Goal: Task Accomplishment & Management: Manage account settings

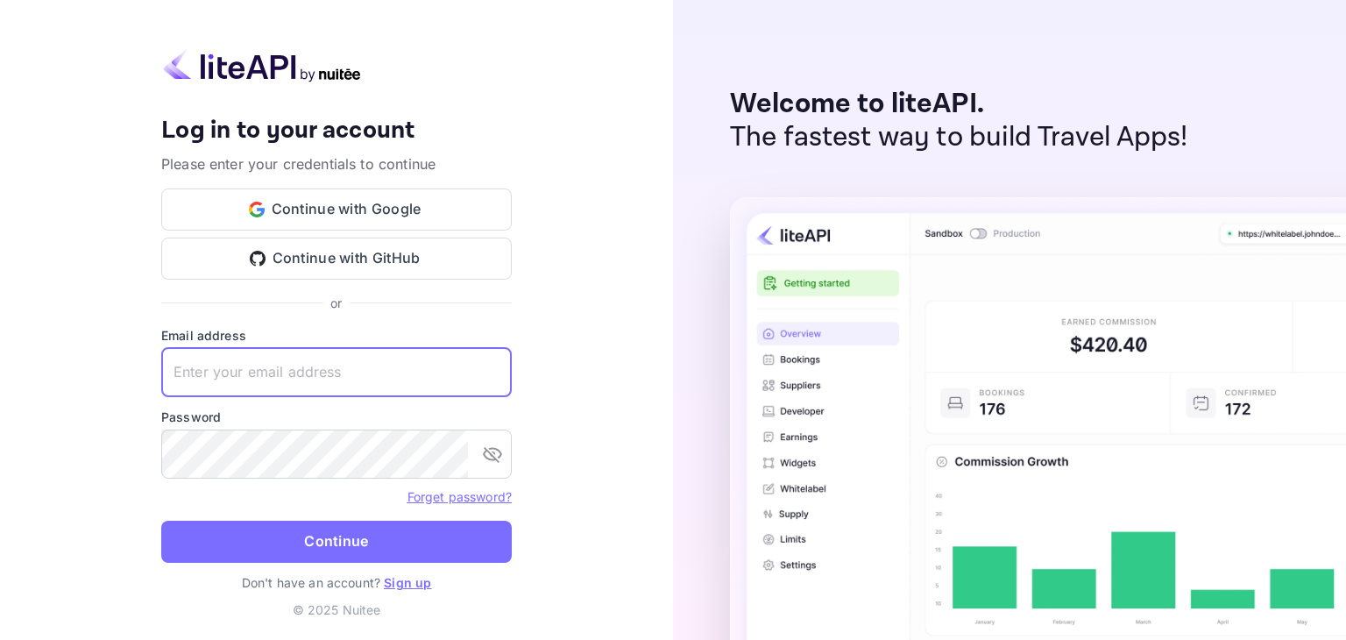
click at [427, 358] on input "text" at bounding box center [336, 372] width 351 height 49
type input "a"
type input "[EMAIL_ADDRESS][DOMAIN_NAME]"
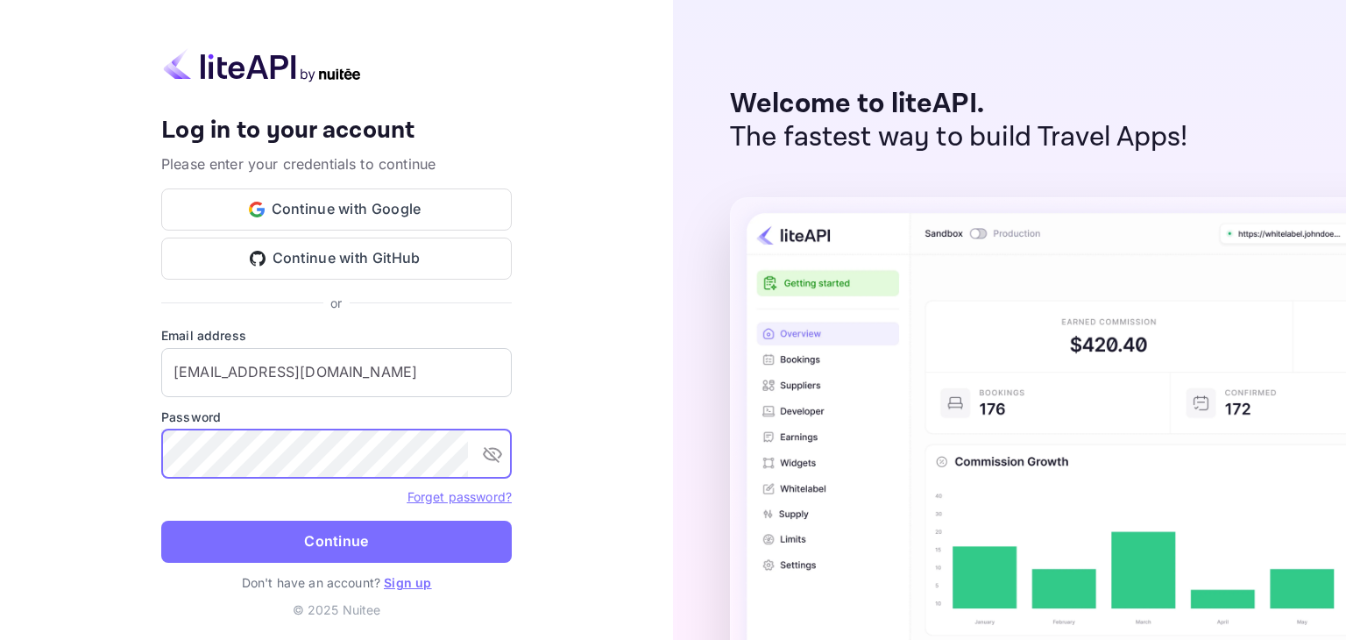
click at [496, 446] on button "toggle password visibility" at bounding box center [492, 453] width 35 height 35
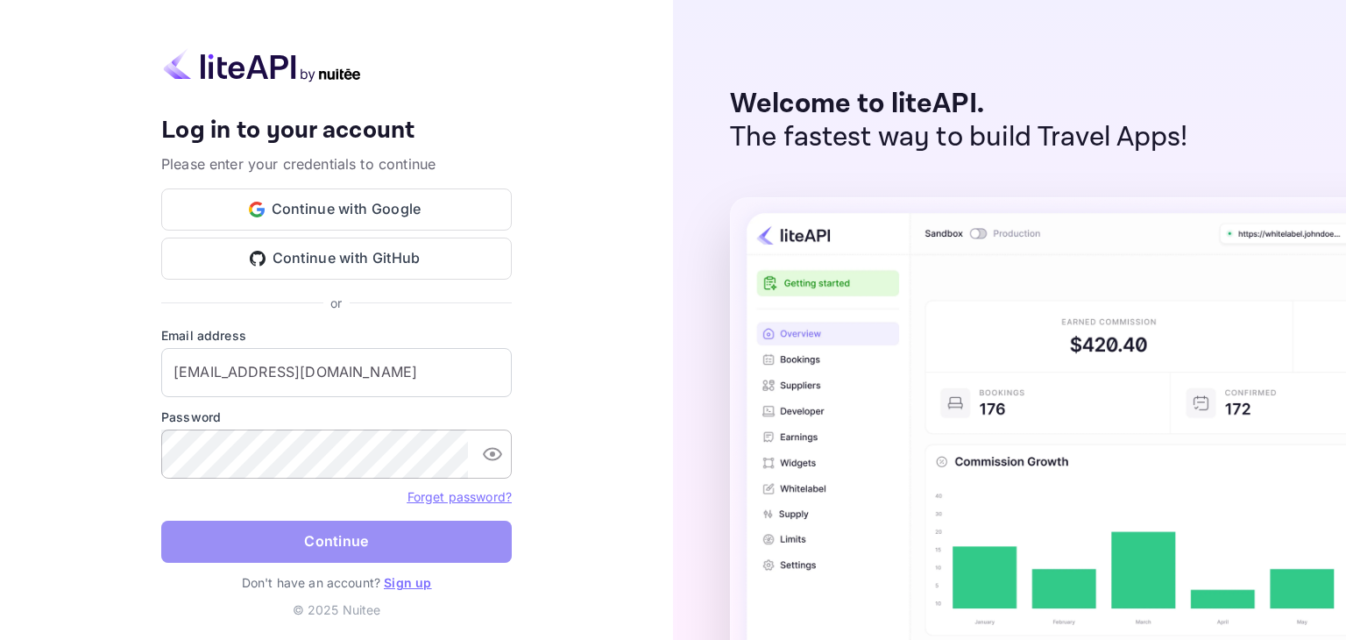
click at [376, 524] on button "Continue" at bounding box center [336, 542] width 351 height 42
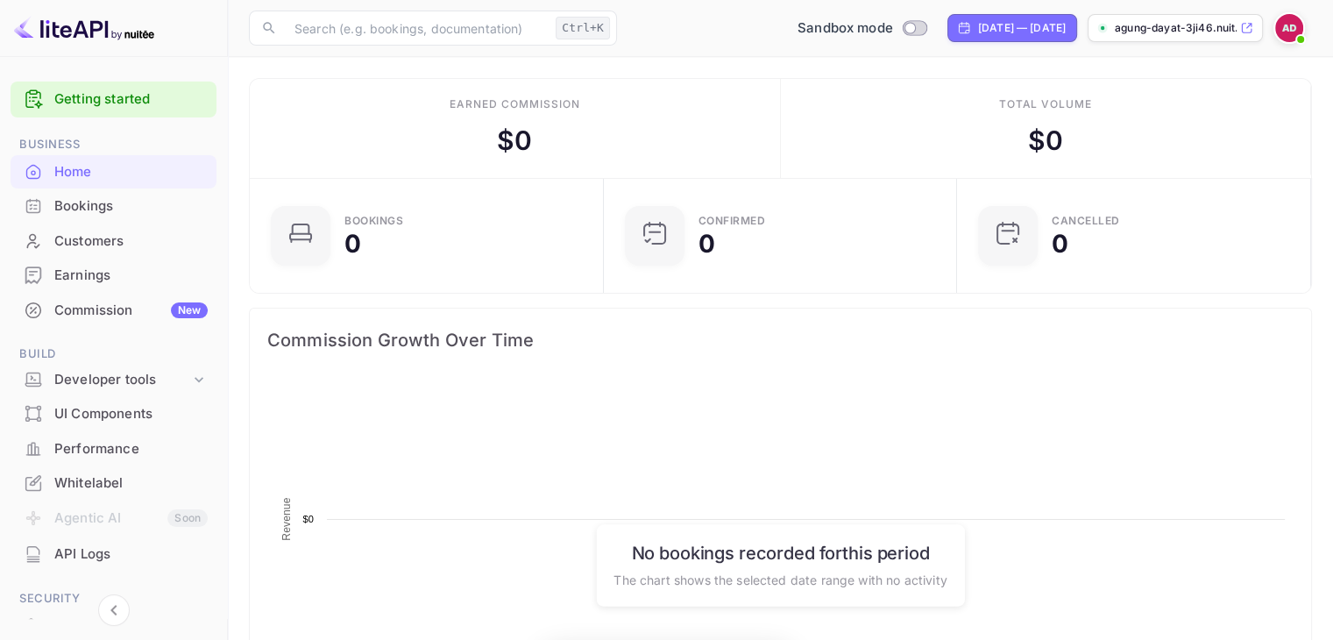
scroll to position [272, 329]
click at [925, 499] on rect at bounding box center [780, 554] width 1026 height 351
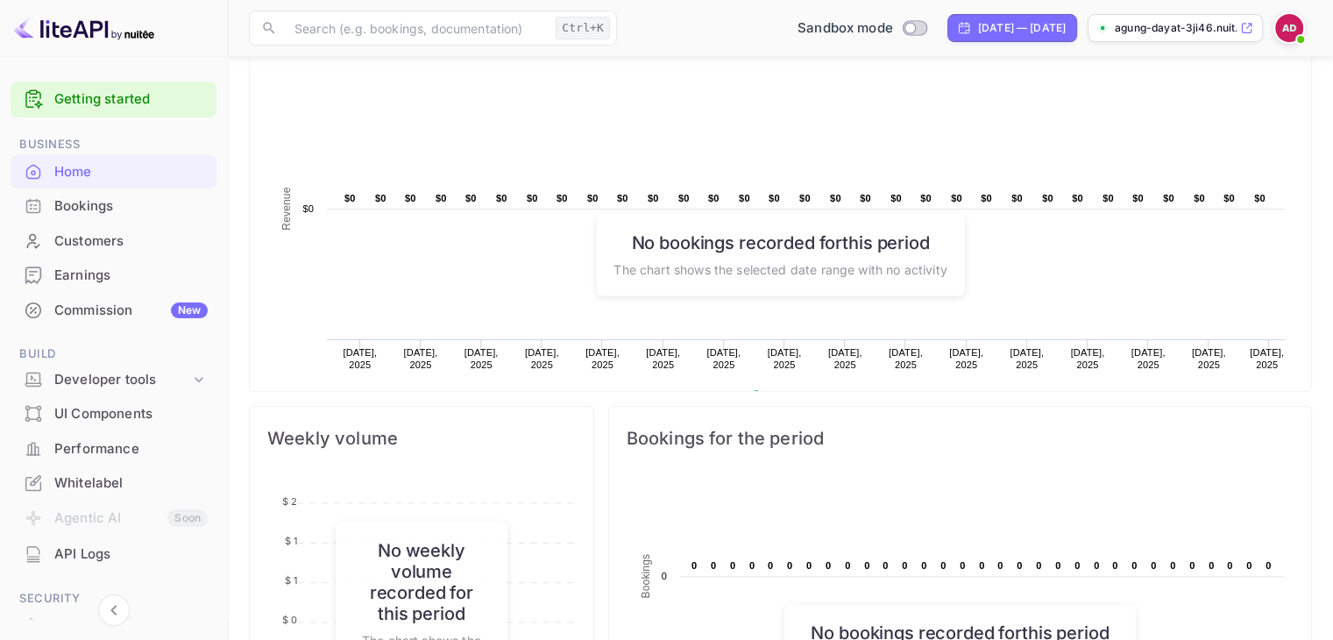
scroll to position [351, 0]
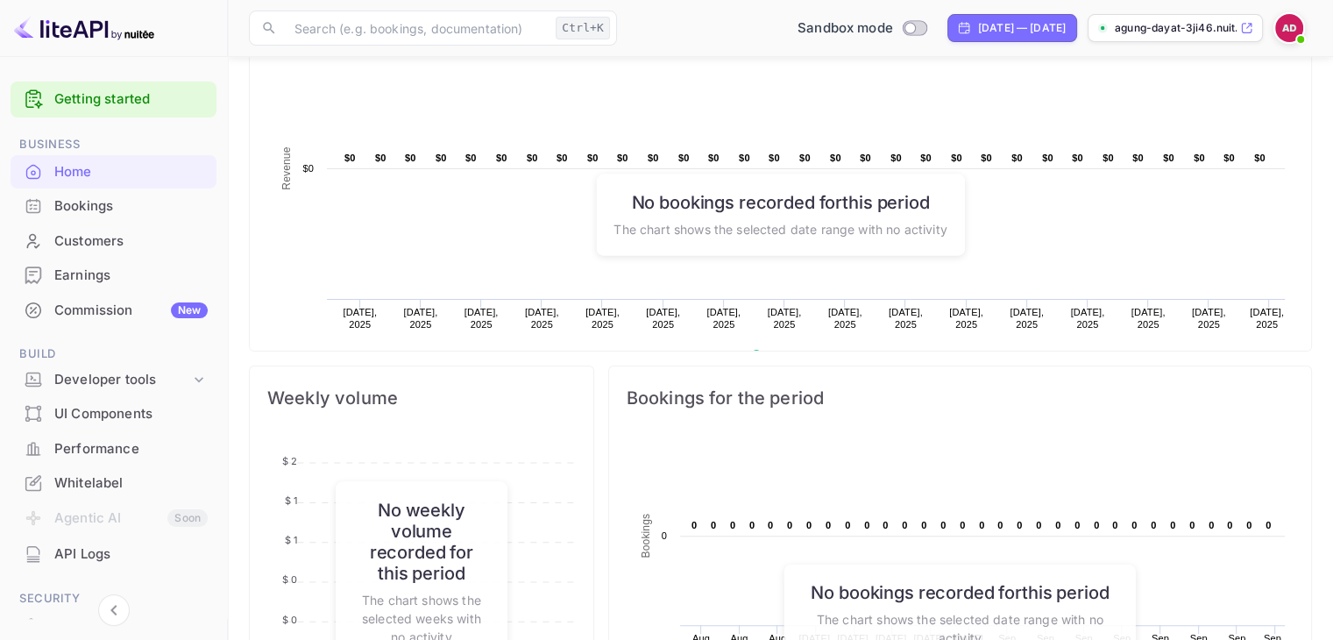
click at [83, 478] on div "Whitelabel" at bounding box center [130, 483] width 153 height 20
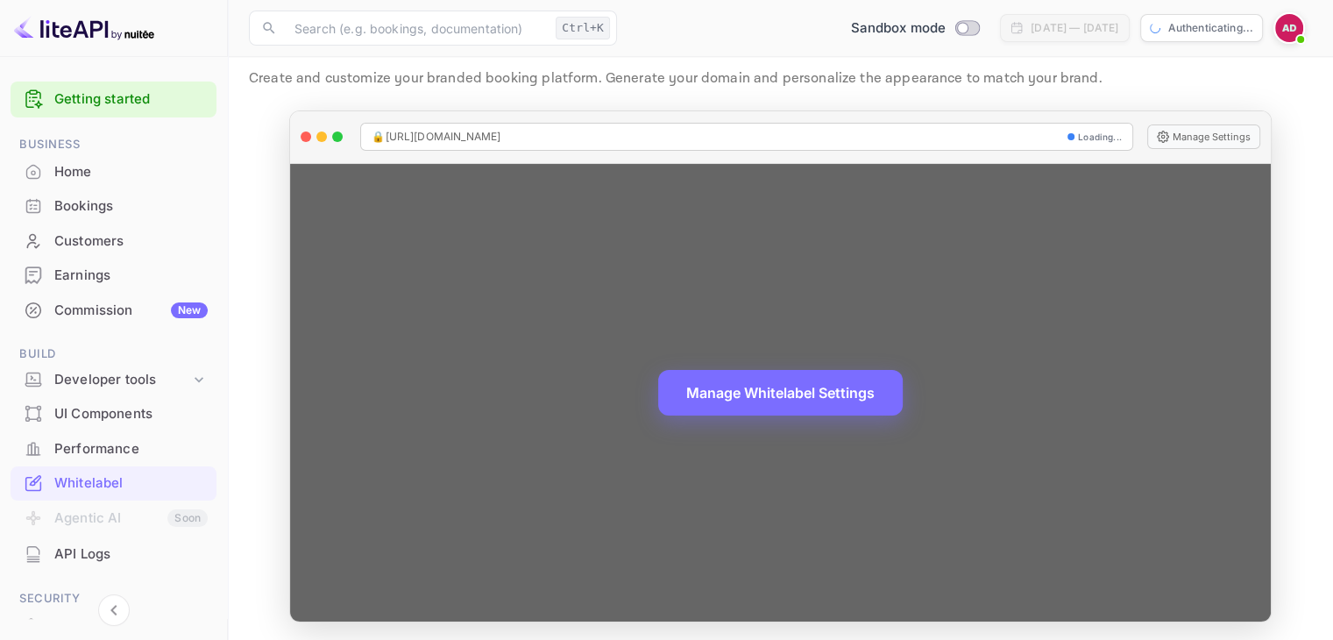
scroll to position [51, 0]
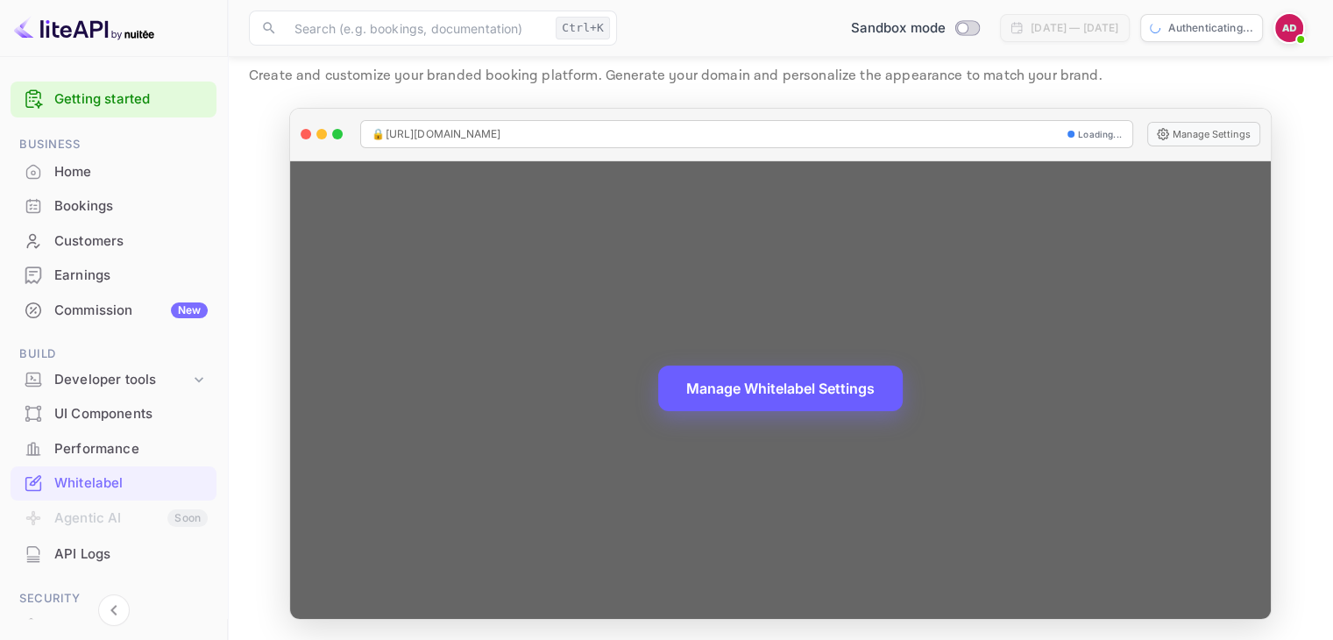
click at [800, 382] on button "Manage Whitelabel Settings" at bounding box center [780, 388] width 244 height 46
